Goal: Task Accomplishment & Management: Use online tool/utility

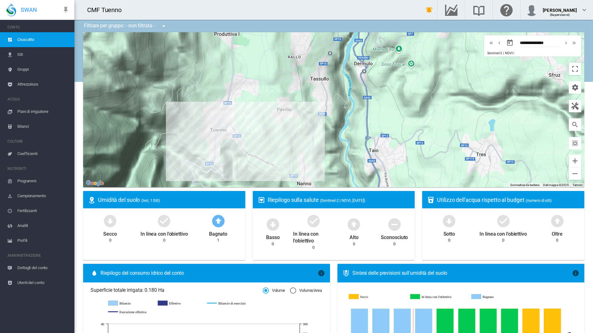
click at [29, 110] on span "Piani di irrigazione" at bounding box center [43, 111] width 52 height 15
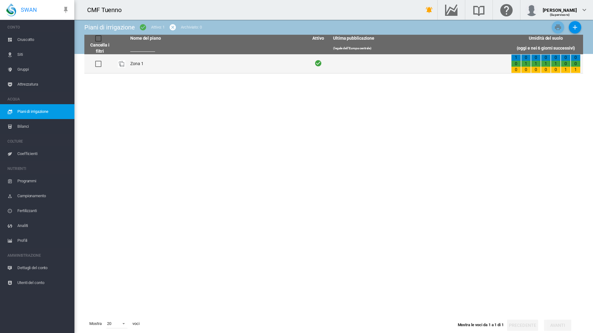
click at [145, 64] on td "Zona 1" at bounding box center [217, 63] width 178 height 19
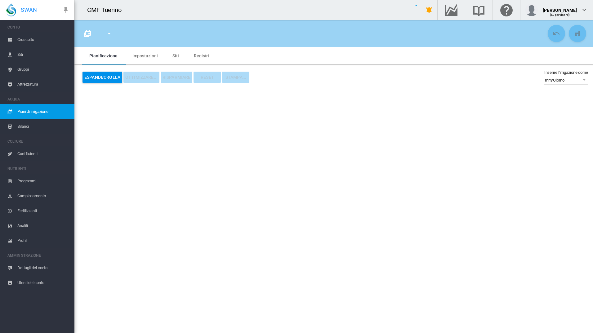
type input "******"
type input "*"
type input "**"
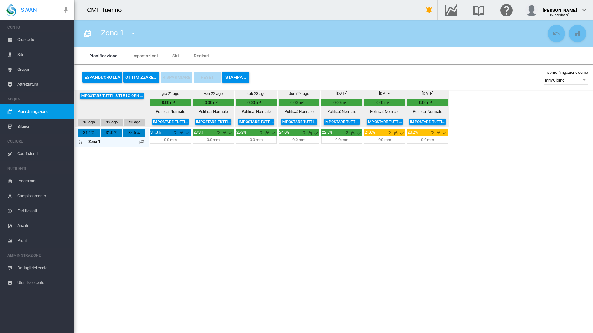
click at [144, 142] on md-icon at bounding box center [141, 141] width 5 height 5
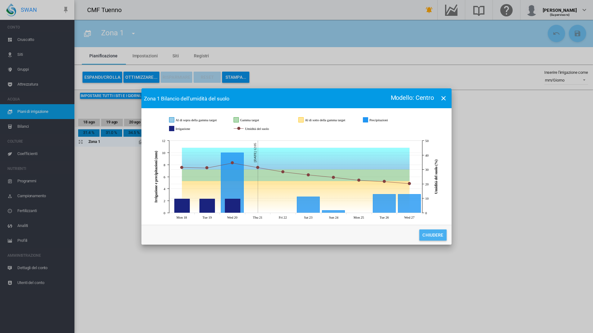
click at [436, 236] on button "Chiudere" at bounding box center [432, 234] width 27 height 11
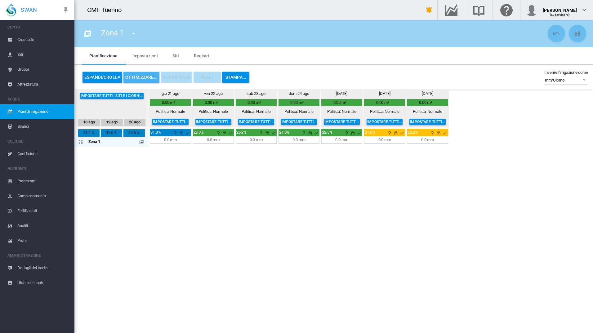
click at [137, 77] on button "OTTIMIZZARE..." at bounding box center [141, 77] width 36 height 11
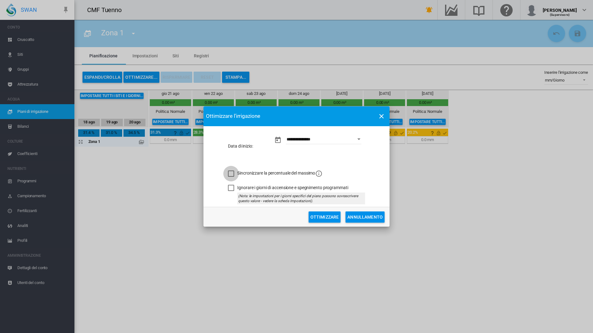
click at [230, 172] on div "Sincronizzare la percentuale del massimo" at bounding box center [231, 173] width 6 height 6
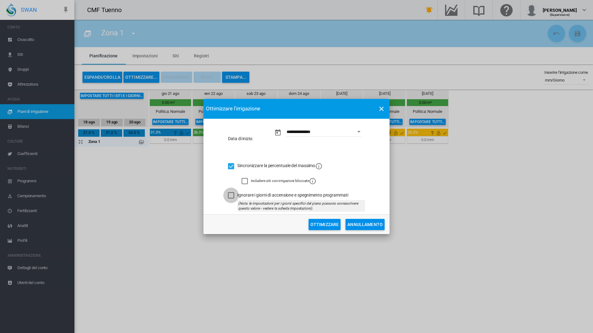
click at [230, 198] on div "Ignorare i giorni di accensione e spegnimento programmati" at bounding box center [231, 195] width 6 height 6
click at [322, 167] on md-icon "icon-information-outline" at bounding box center [318, 165] width 7 height 7
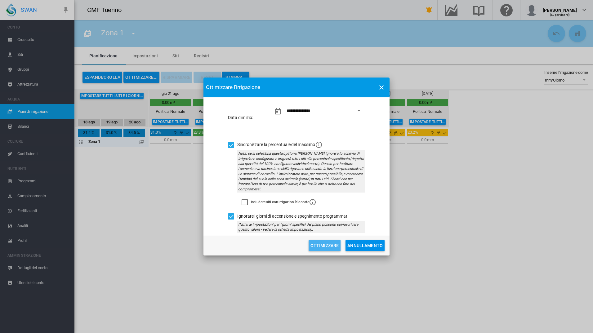
click at [326, 248] on button "Ottimizzare" at bounding box center [324, 245] width 32 height 11
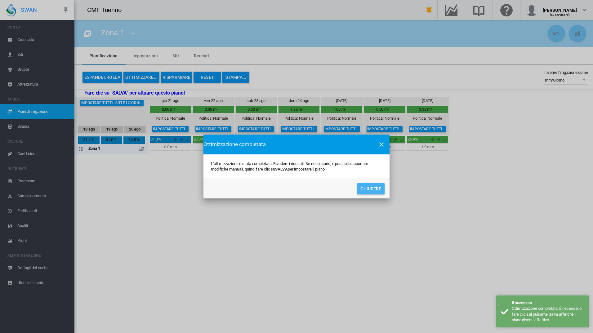
drag, startPoint x: 369, startPoint y: 186, endPoint x: 336, endPoint y: 180, distance: 33.4
click at [369, 187] on button "Chiudere" at bounding box center [370, 188] width 27 height 11
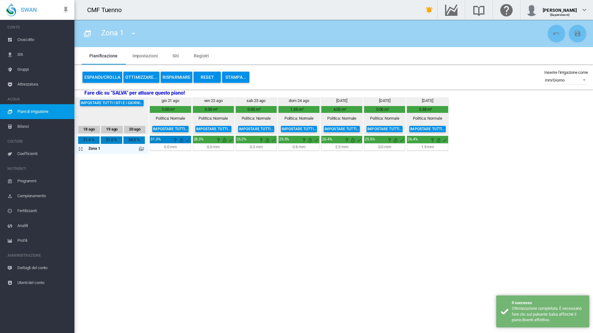
click at [144, 150] on md-icon at bounding box center [141, 148] width 5 height 5
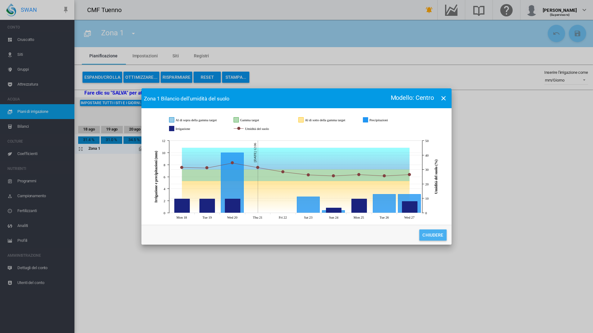
click at [434, 236] on button "Chiudere" at bounding box center [432, 234] width 27 height 11
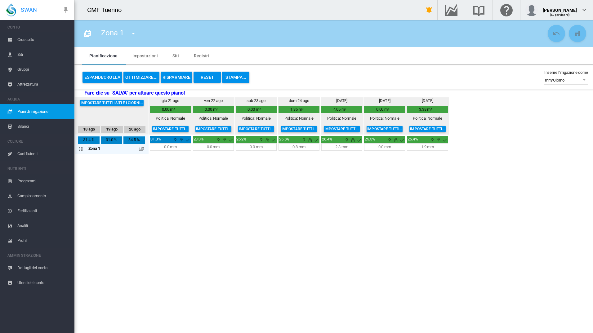
click at [206, 79] on button "Reset" at bounding box center [206, 77] width 27 height 11
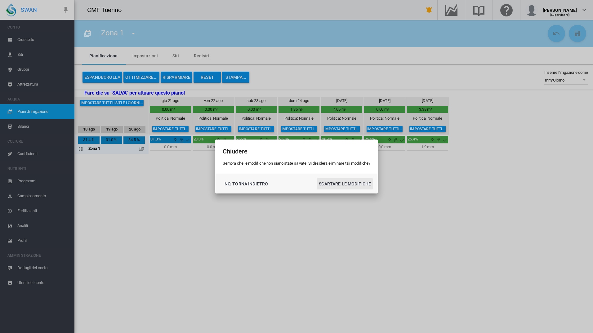
click at [327, 183] on button "SCARTARE LE MODIFICHE" at bounding box center [345, 183] width 56 height 11
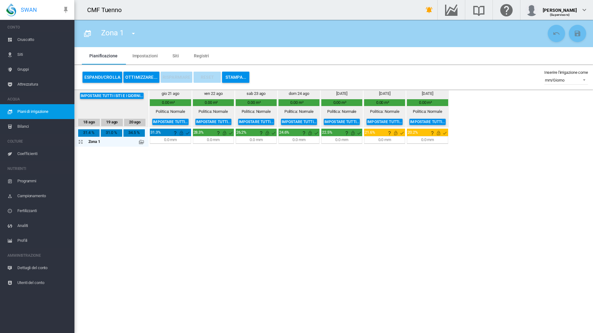
click at [144, 144] on md-icon at bounding box center [141, 141] width 5 height 5
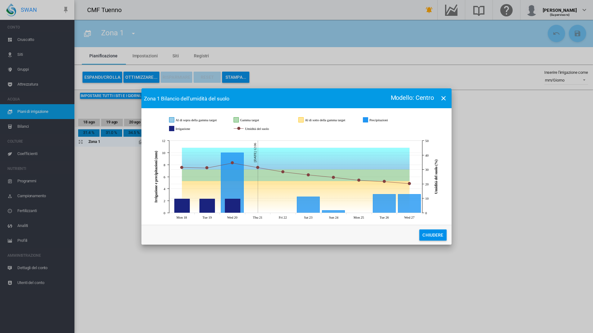
click at [432, 238] on button "Chiudere" at bounding box center [432, 234] width 27 height 11
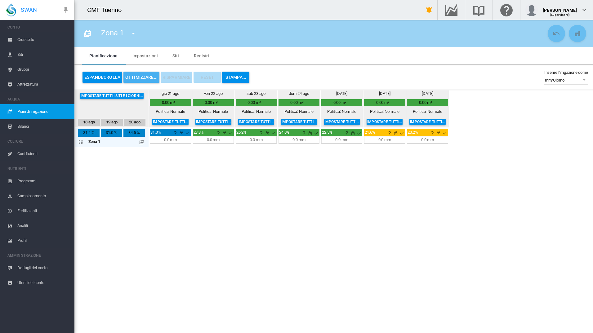
click at [145, 80] on button "OTTIMIZZARE..." at bounding box center [141, 77] width 36 height 11
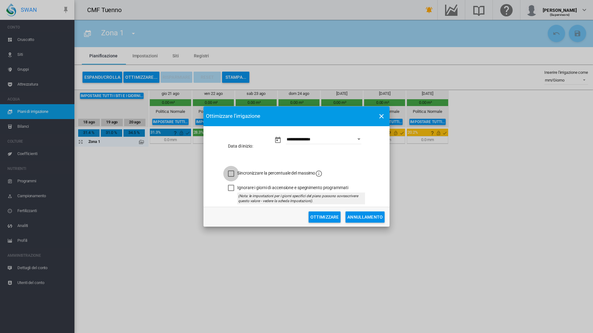
click at [232, 173] on div "Sincronizzare la percentuale del massimo" at bounding box center [231, 173] width 6 height 6
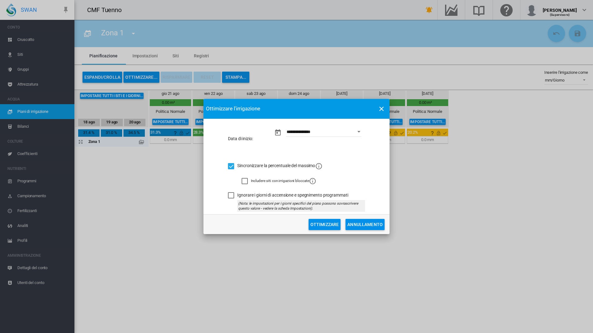
click at [230, 197] on div "Ignorare i giorni di accensione e spegnimento programmati" at bounding box center [231, 195] width 6 height 6
click at [329, 223] on button "Ottimizzare" at bounding box center [324, 224] width 32 height 11
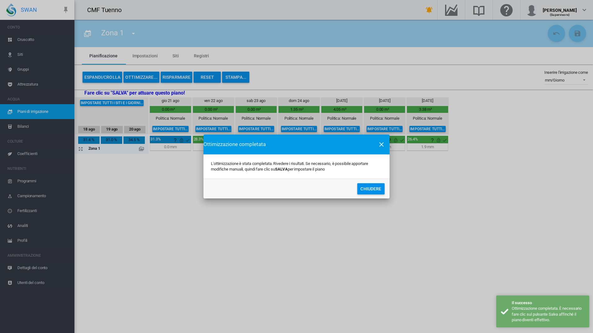
click at [367, 193] on button "Chiudere" at bounding box center [370, 188] width 27 height 11
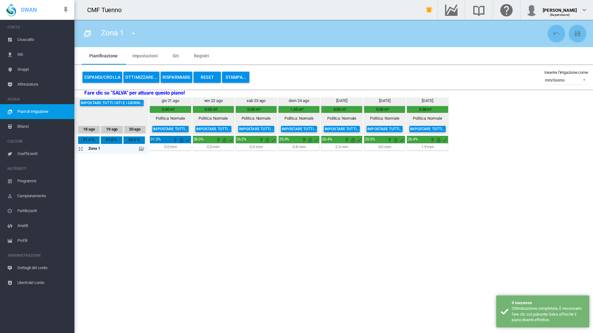
click at [139, 150] on div "Zona 1" at bounding box center [111, 148] width 68 height 9
click at [142, 149] on md-icon at bounding box center [141, 148] width 5 height 5
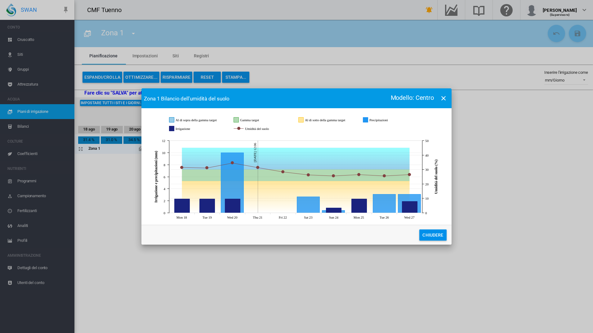
click at [433, 235] on button "Chiudere" at bounding box center [432, 234] width 27 height 11
